Goal: Navigation & Orientation: Go to known website

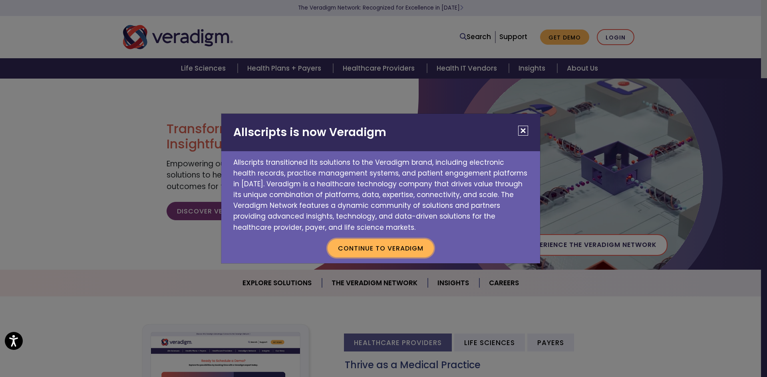
click at [377, 248] on button "Continue to Veradigm" at bounding box center [381, 248] width 106 height 18
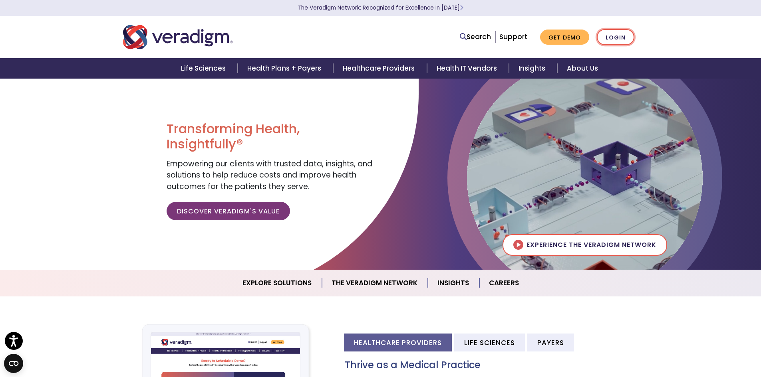
click at [628, 42] on link "Login" at bounding box center [616, 37] width 38 height 16
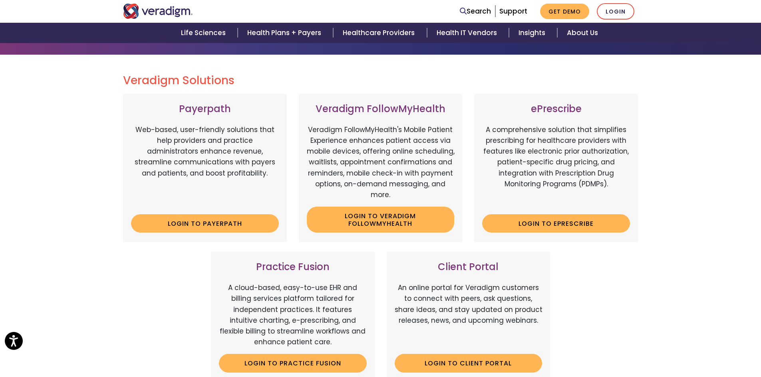
scroll to position [171, 0]
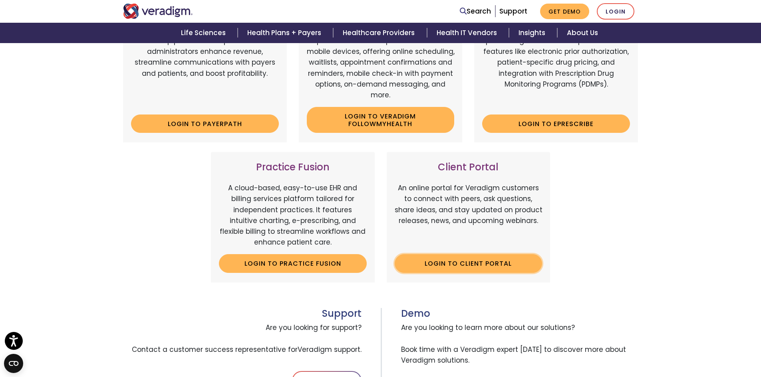
click at [476, 263] on link "Login to Client Portal" at bounding box center [469, 263] width 148 height 18
